Goal: Navigation & Orientation: Go to known website

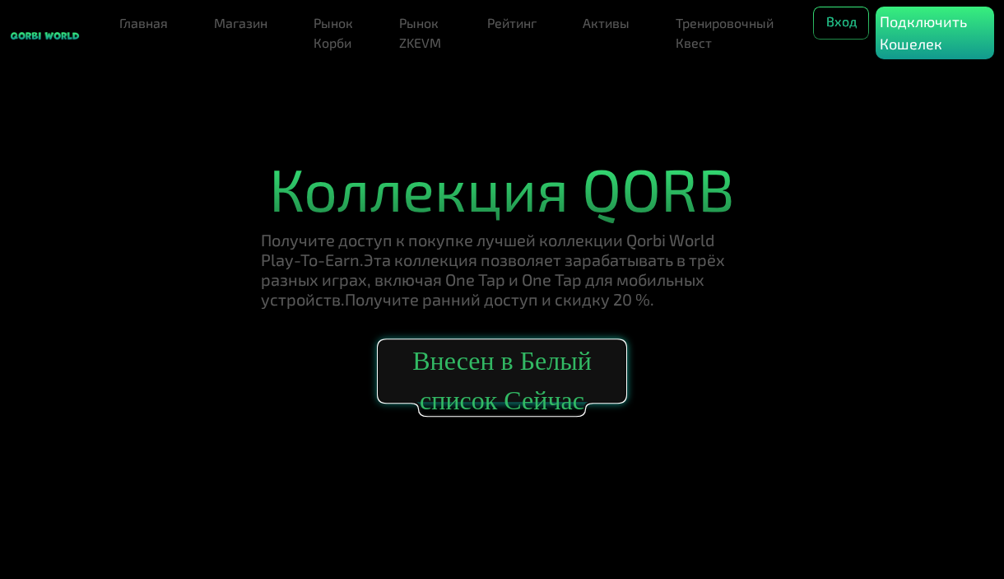
click at [491, 349] on button "Внесен в Белый список Сейчас" at bounding box center [502, 371] width 247 height 62
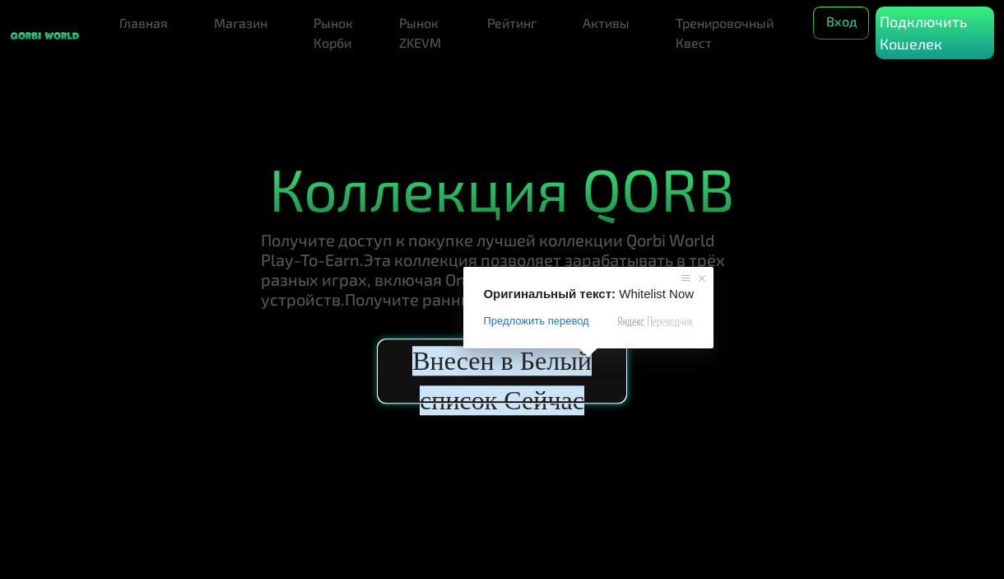
click at [527, 362] on ya-tr-span "Внесен в Белый список Сейчас" at bounding box center [501, 380] width 179 height 69
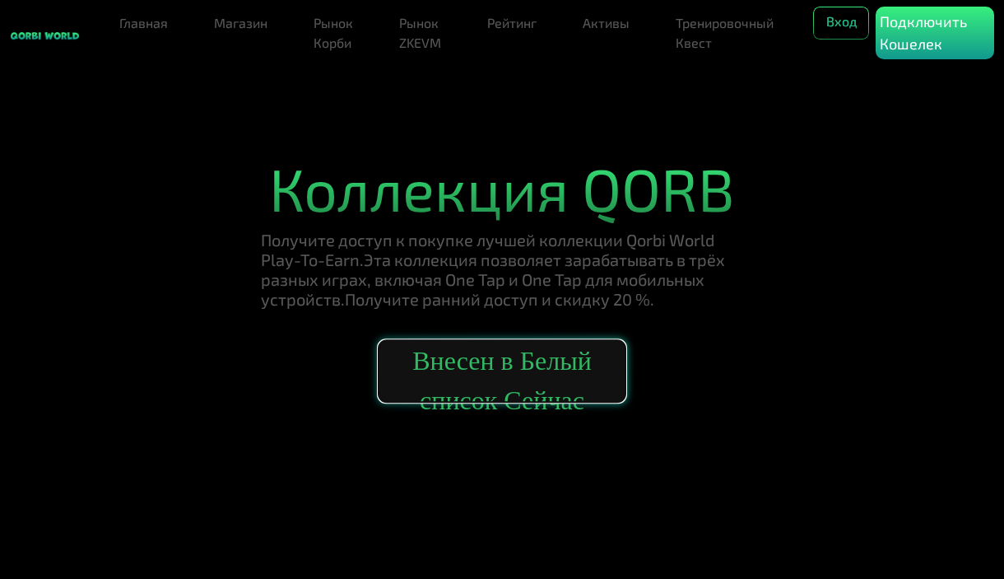
click at [535, 384] on button "Внесен в Белый список Сейчас" at bounding box center [502, 371] width 247 height 62
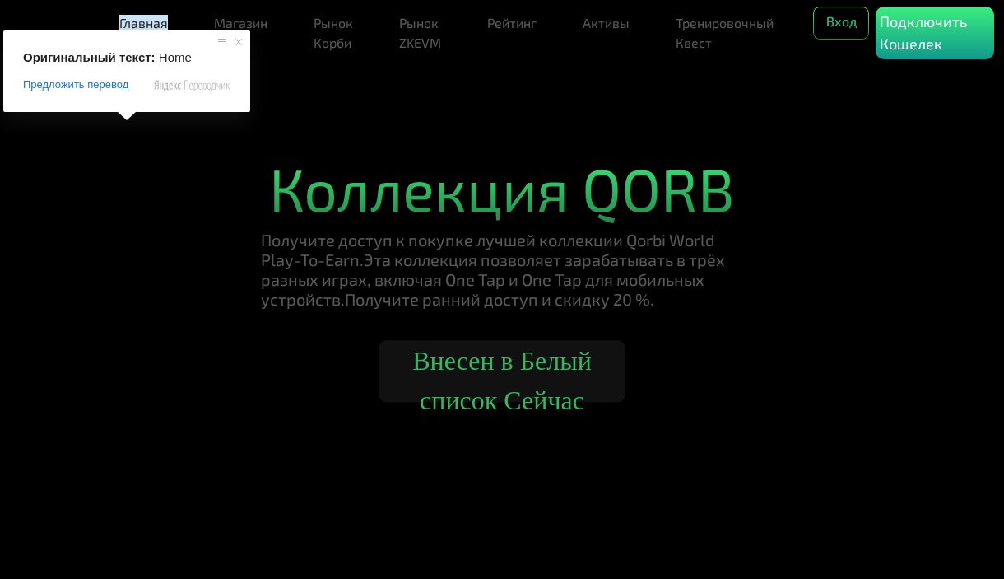
click at [144, 13] on link "Главная" at bounding box center [144, 23] width 62 height 33
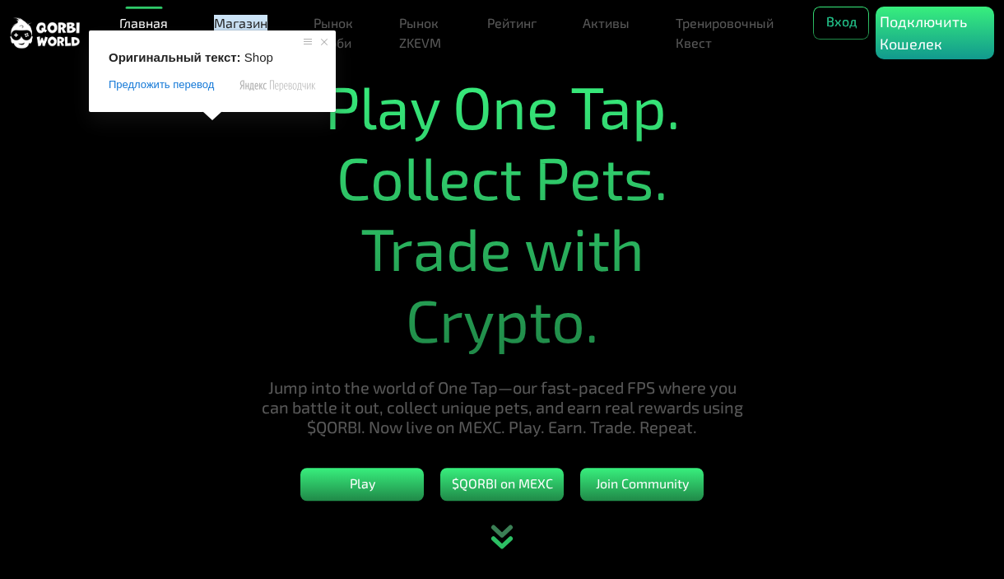
click at [420, 110] on h1 "Play One Tap. Collect Pets. Trade with Crypto." at bounding box center [502, 212] width 482 height 285
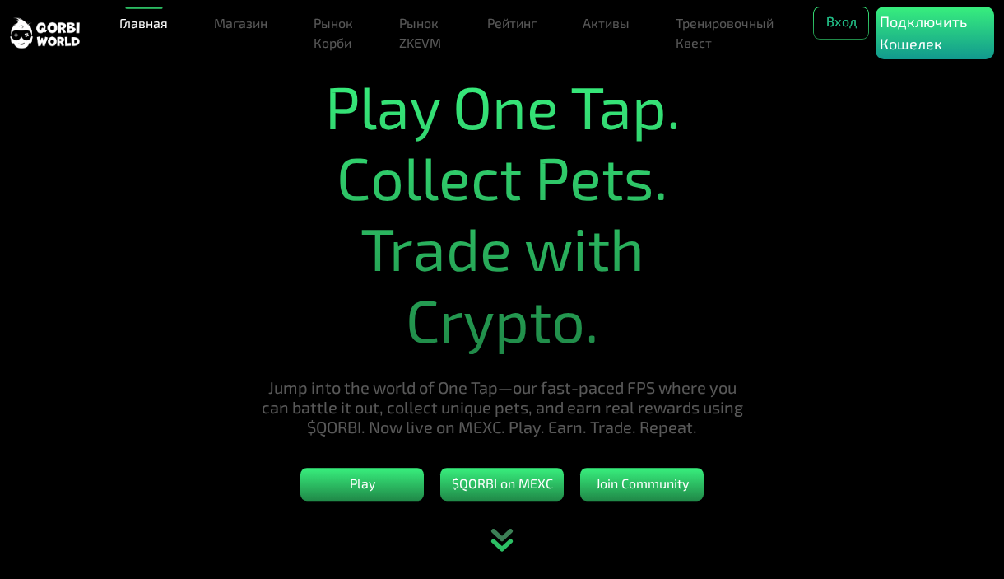
click at [425, 143] on h1 "Play One Tap. Collect Pets. Trade with Crypto." at bounding box center [502, 212] width 482 height 285
click at [377, 488] on button "Play" at bounding box center [361, 484] width 123 height 33
